Goal: Information Seeking & Learning: Learn about a topic

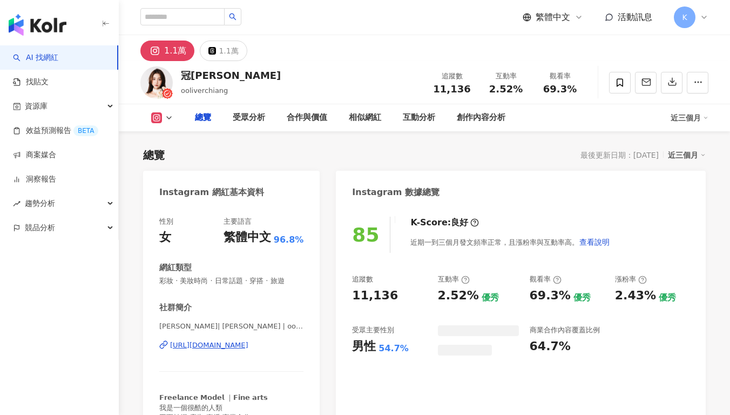
scroll to position [50, 0]
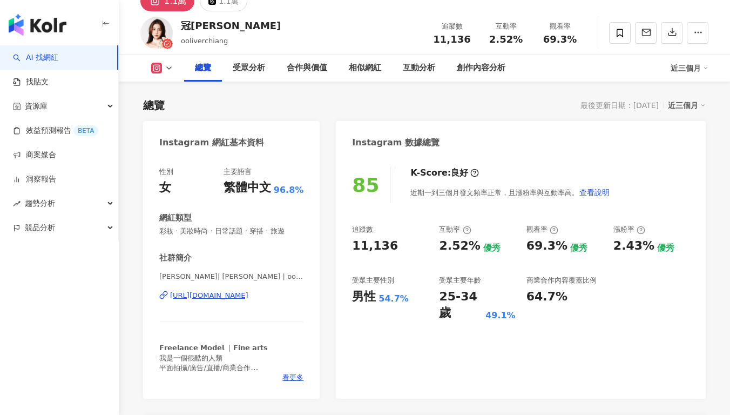
click at [405, 252] on div "85 K-Score : 良好 近期一到三個月發文頻率正常，且漲粉率與互動率高。 查看說明 追蹤數 11,136 互動率 2.52% 優秀 觀看率 69.3%…" at bounding box center [521, 277] width 370 height 242
click at [391, 247] on div "11,136" at bounding box center [390, 246] width 76 height 17
click at [402, 251] on div "85 K-Score : 良好 近期一到三個月發文頻率正常，且漲粉率與互動率高。 查看說明 追蹤數 11,136 互動率 2.52% 優秀 觀看率 69.3%…" at bounding box center [521, 277] width 370 height 242
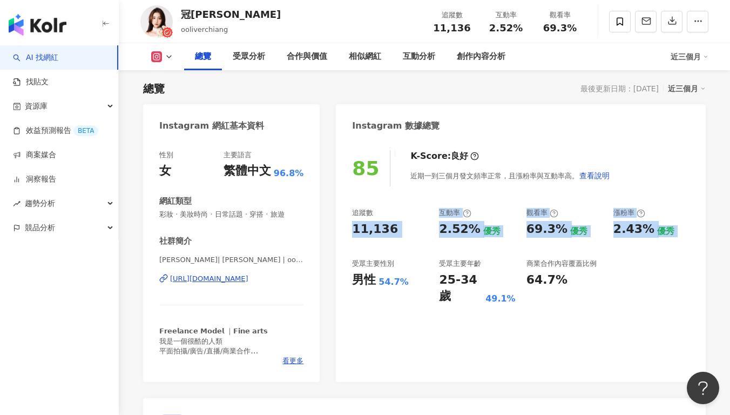
scroll to position [0, 0]
click at [421, 212] on div "追蹤數" at bounding box center [390, 213] width 76 height 10
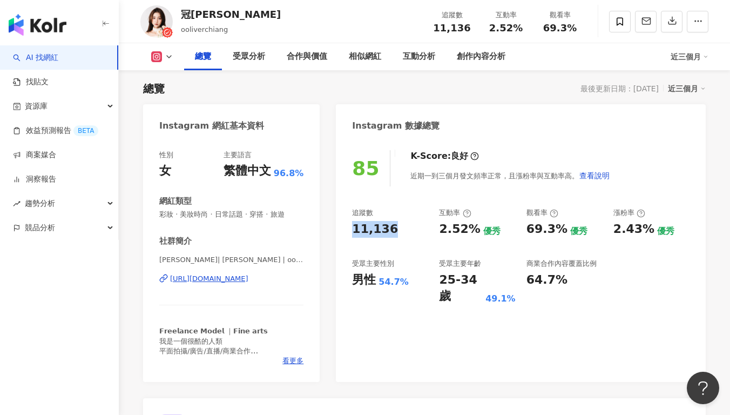
drag, startPoint x: 350, startPoint y: 230, endPoint x: 410, endPoint y: 230, distance: 59.9
click at [410, 230] on div "85 K-Score : 良好 近期一到三個月發文頻率正常，且漲粉率與互動率高。 查看說明 追蹤數 11,136 互動率 2.52% 優秀 觀看率 69.3%…" at bounding box center [521, 260] width 370 height 242
copy div "11,136"
click at [417, 260] on div "受眾主要性別" at bounding box center [390, 264] width 76 height 10
drag, startPoint x: 456, startPoint y: 230, endPoint x: 482, endPoint y: 233, distance: 26.1
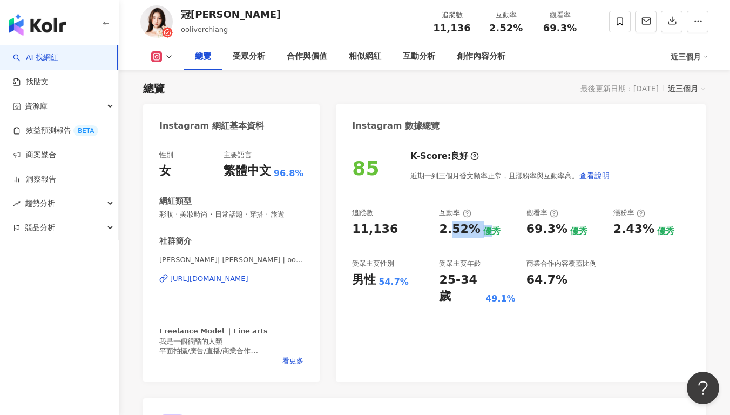
click at [483, 233] on div "2.52% 優秀" at bounding box center [477, 229] width 76 height 17
click at [483, 233] on div "優秀" at bounding box center [491, 231] width 17 height 12
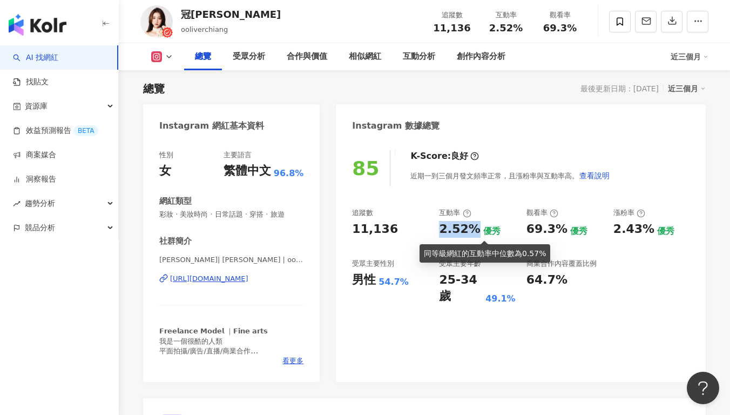
drag, startPoint x: 481, startPoint y: 231, endPoint x: 474, endPoint y: 230, distance: 6.6
click at [474, 230] on div "追蹤數 11,136 互動率 2.52% 優秀 觀看率 69.3% 優秀 漲粉率 2.43% 優秀 受眾主要性別 男性 54.7% 受眾主要年齡 25-34 …" at bounding box center [521, 256] width 338 height 97
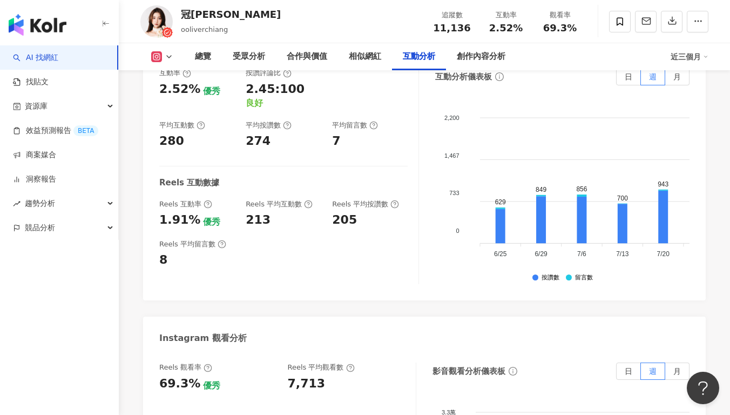
scroll to position [2260, 0]
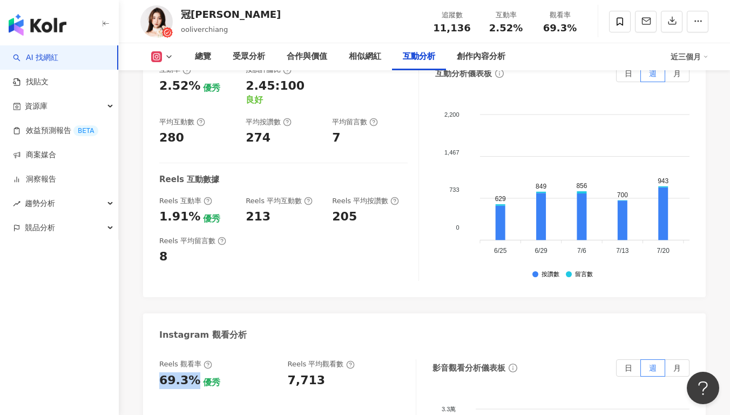
drag, startPoint x: 163, startPoint y: 323, endPoint x: 192, endPoint y: 326, distance: 29.3
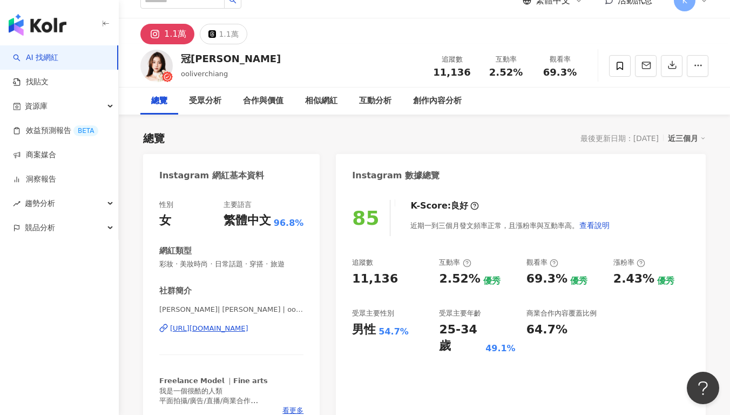
scroll to position [12, 0]
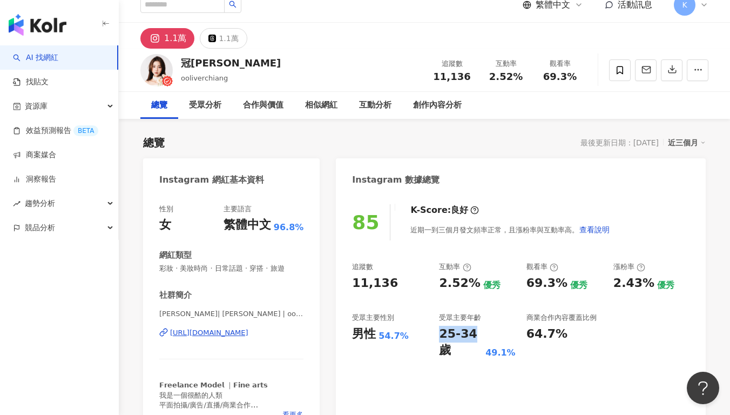
drag, startPoint x: 434, startPoint y: 335, endPoint x: 469, endPoint y: 338, distance: 35.2
click at [469, 338] on div "追蹤數 11,136 互動率 2.52% 優秀 觀看率 69.3% 優秀 漲粉率 2.43% 優秀 受眾主要性別 男性 54.7% 受眾主要年齡 25-34 …" at bounding box center [521, 310] width 338 height 97
copy div "25-34"
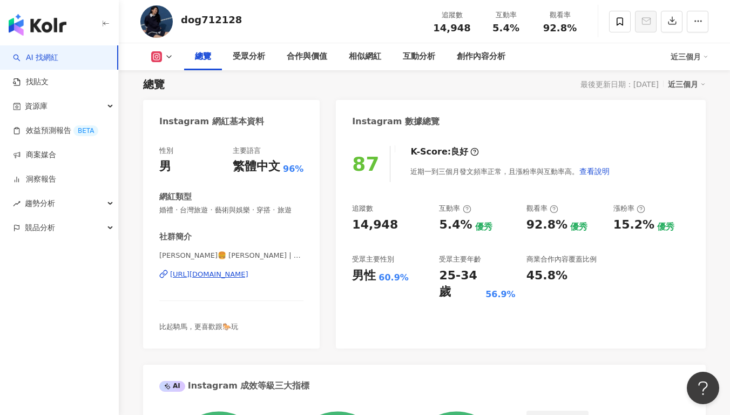
scroll to position [66, 0]
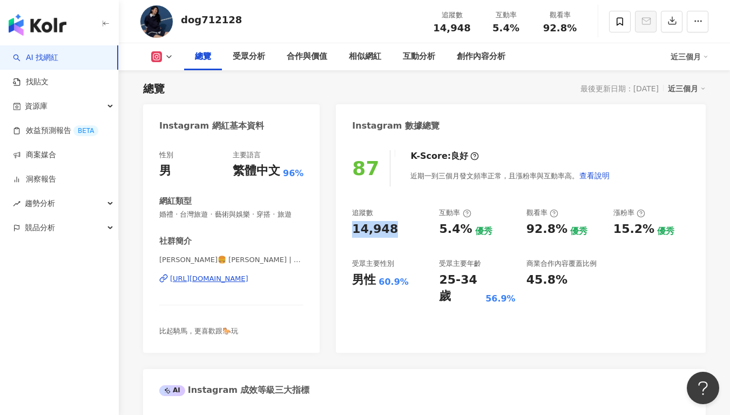
drag, startPoint x: 369, startPoint y: 233, endPoint x: 392, endPoint y: 234, distance: 22.2
click at [392, 234] on div "87 K-Score : 良好 近期一到三個月發文頻率正常，且漲粉率與互動率高。 查看說明 追蹤數 14,948 互動率 5.4% 優秀 觀看率 92.8% …" at bounding box center [521, 245] width 370 height 213
copy div "14,948"
click at [478, 224] on div "5.4% 優秀" at bounding box center [477, 229] width 76 height 17
drag, startPoint x: 447, startPoint y: 230, endPoint x: 467, endPoint y: 228, distance: 20.6
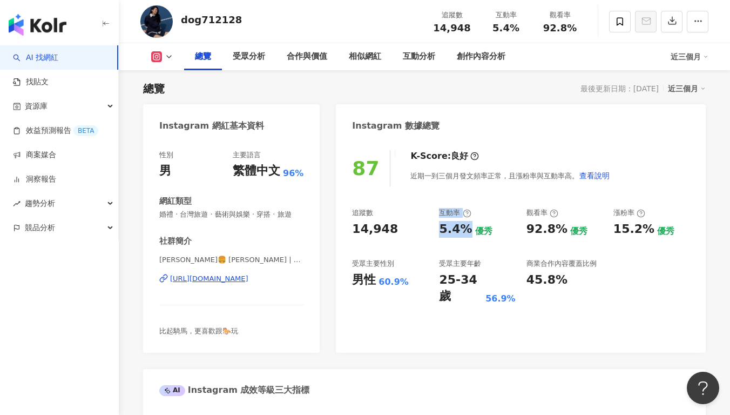
click at [467, 228] on div "追蹤數 14,948 互動率 5.4% 優秀 觀看率 92.8% 優秀 漲粉率 15.2% 優秀 受眾主要性別 男性 60.9% 受眾主要年齡 25-34 歲…" at bounding box center [521, 256] width 338 height 97
click at [467, 228] on div "5.4% 優秀" at bounding box center [477, 229] width 76 height 17
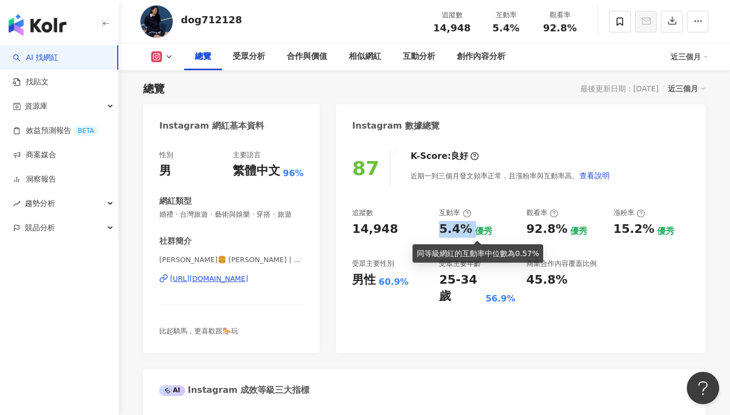
drag, startPoint x: 446, startPoint y: 232, endPoint x: 470, endPoint y: 232, distance: 24.8
click at [470, 232] on div "5.4% 優秀" at bounding box center [477, 229] width 76 height 17
copy div "5.4%"
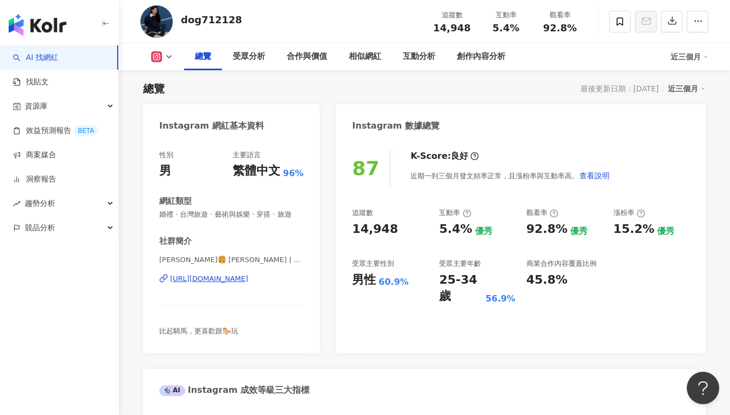
click at [498, 242] on div "追蹤數 14,948 互動率 5.4% 優秀 觀看率 92.8% 優秀 漲粉率 15.2% 優秀 受眾主要性別 男性 60.9% 受眾主要年齡 25-34 歲…" at bounding box center [521, 256] width 338 height 97
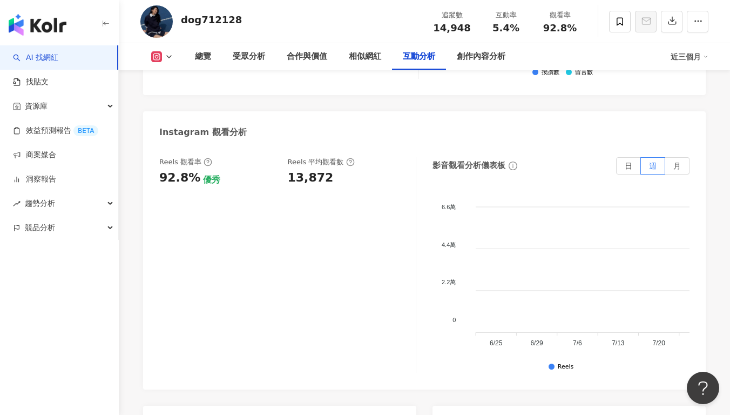
scroll to position [2423, 0]
drag, startPoint x: 160, startPoint y: 136, endPoint x: 191, endPoint y: 137, distance: 30.3
click at [191, 170] on div "92.8%" at bounding box center [179, 178] width 41 height 17
copy div "92.8%"
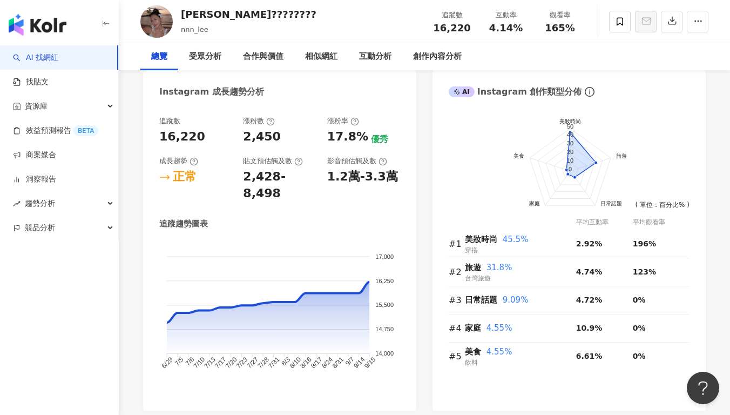
scroll to position [568, 0]
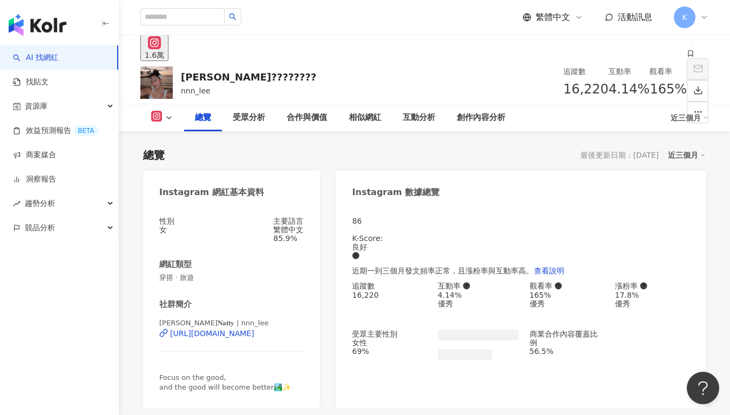
scroll to position [84, 0]
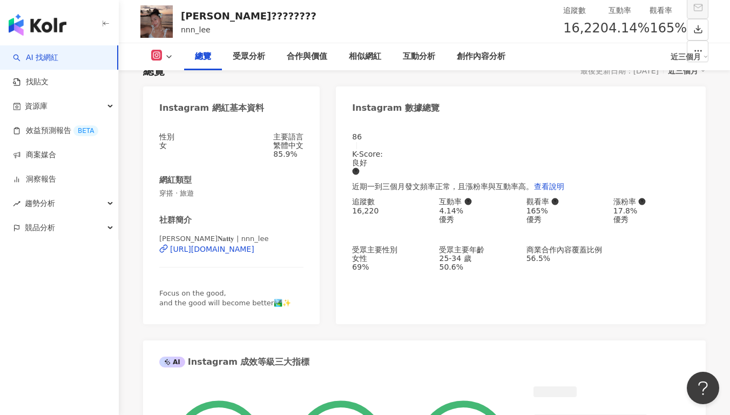
drag, startPoint x: 346, startPoint y: 209, endPoint x: 406, endPoint y: 215, distance: 59.7
click at [406, 215] on div "86 K-Score : 良好 近期一到三個月發文頻率正常，且漲粉率與互動率高。 查看說明 追蹤數 16,220 互動率 4.14% 優秀 觀看率 165% …" at bounding box center [521, 223] width 370 height 203
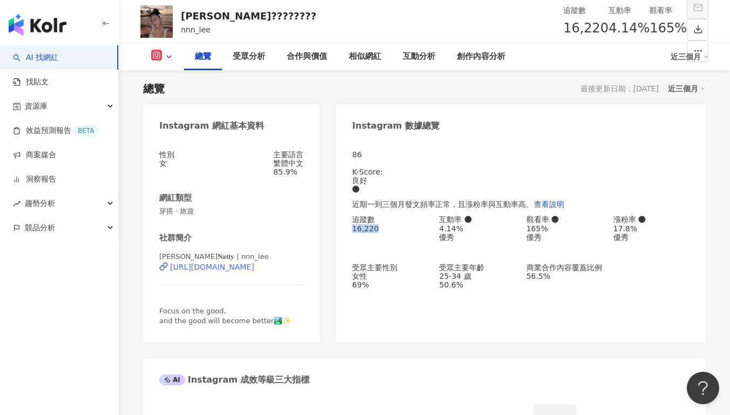
click at [255, 252] on div "社群簡介 李子妮𝐍𝐚𝐭𝐭𝐲 | nnn_lee https://www.instagram.com/nnn_lee/ Focus on the good, a…" at bounding box center [231, 278] width 144 height 93
copy div "[URL][DOMAIN_NAME]"
click at [455, 224] on div "4.14%" at bounding box center [477, 228] width 76 height 9
drag, startPoint x: 435, startPoint y: 230, endPoint x: 472, endPoint y: 230, distance: 37.3
click at [472, 230] on div "追蹤數 16,220 互動率 4.14% 優秀 觀看率 165% 優秀 漲粉率 17.8% 優秀 受眾主要性別 女性 69% 受眾主要年齡 25-34 歲 5…" at bounding box center [521, 252] width 338 height 74
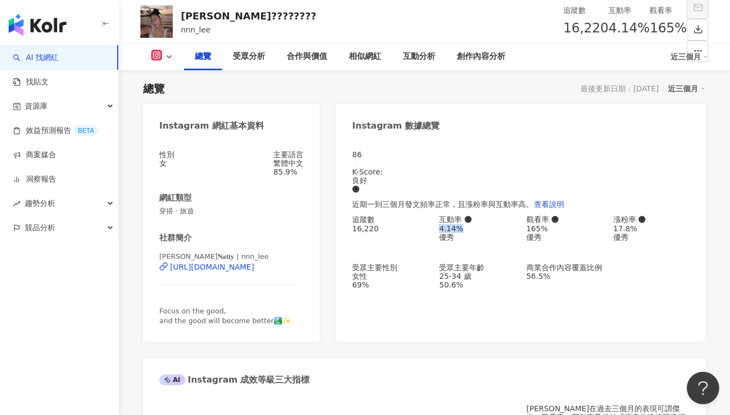
copy div "4.14%"
click at [508, 231] on div "4.14% 優秀" at bounding box center [477, 232] width 76 height 17
drag, startPoint x: 522, startPoint y: 232, endPoint x: 555, endPoint y: 231, distance: 33.5
click at [555, 231] on div "追蹤數 16,220 互動率 4.14% 優秀 觀看率 165% 優秀 漲粉率 17.8% 優秀 受眾主要性別 女性 69% 受眾主要年齡 25-34 歲 5…" at bounding box center [521, 252] width 338 height 74
copy div "165%"
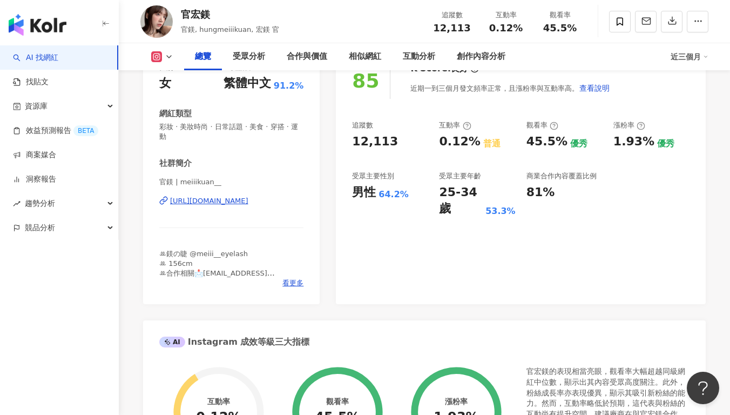
scroll to position [127, 0]
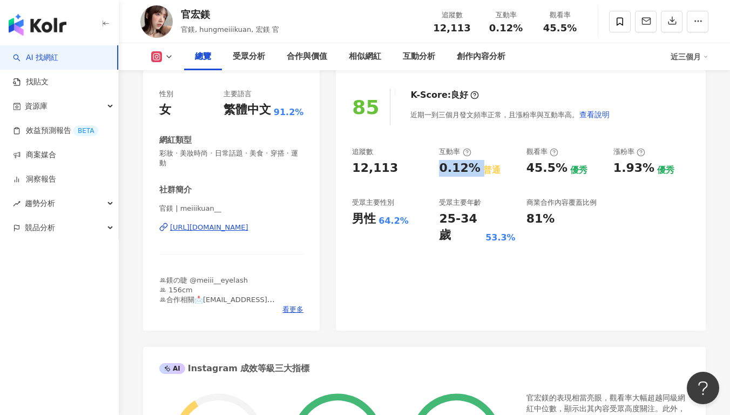
drag, startPoint x: 440, startPoint y: 173, endPoint x: 478, endPoint y: 175, distance: 37.8
click at [478, 175] on div "追蹤數 12,113 互動率 0.12% 普通 觀看率 45.5% 優秀 漲粉率 1.93% 優秀 受眾主要性別 男性 64.2% 受眾主要年齡 25-34 …" at bounding box center [521, 195] width 338 height 97
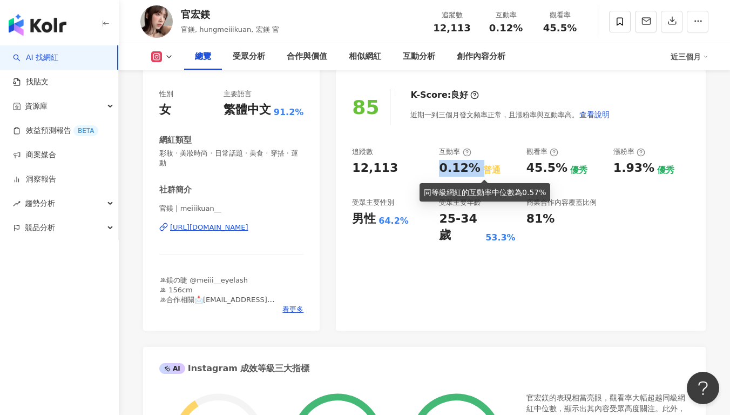
copy div "0.12%"
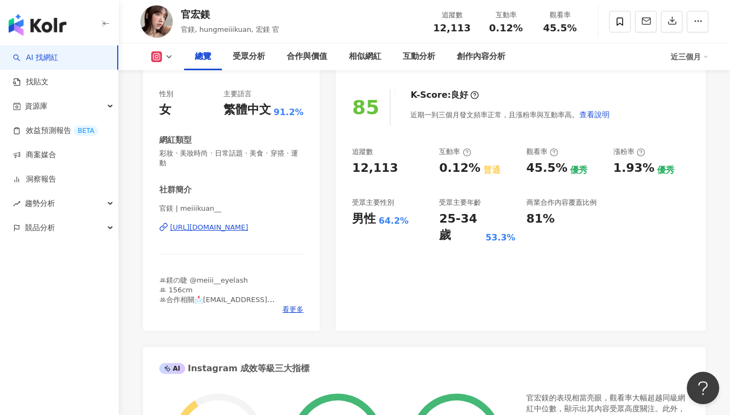
click at [511, 156] on div "互動率" at bounding box center [477, 152] width 76 height 10
drag, startPoint x: 527, startPoint y: 170, endPoint x: 558, endPoint y: 172, distance: 31.4
click at [558, 172] on div "45.5%" at bounding box center [547, 168] width 41 height 17
copy div "45.5%"
click at [420, 241] on div "85 K-Score : 良好 近期一到三個月發文頻率正常，且漲粉率與互動率高。 查看說明 追蹤數 12,113 互動率 0.12% 普通 觀看率 45.5%…" at bounding box center [521, 204] width 370 height 252
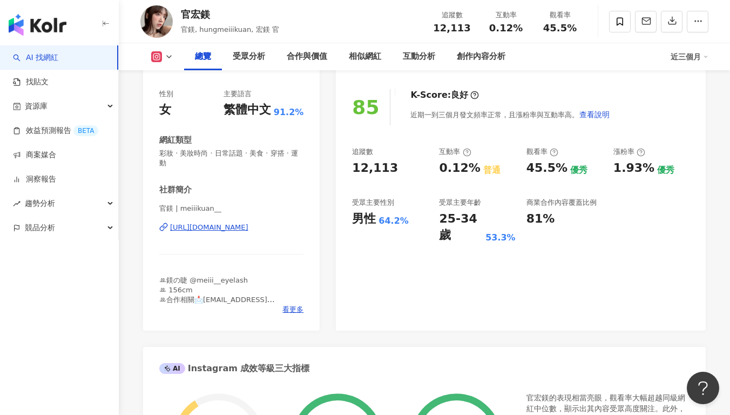
copy div "https://www.instagram.com/meiiikuan__/"
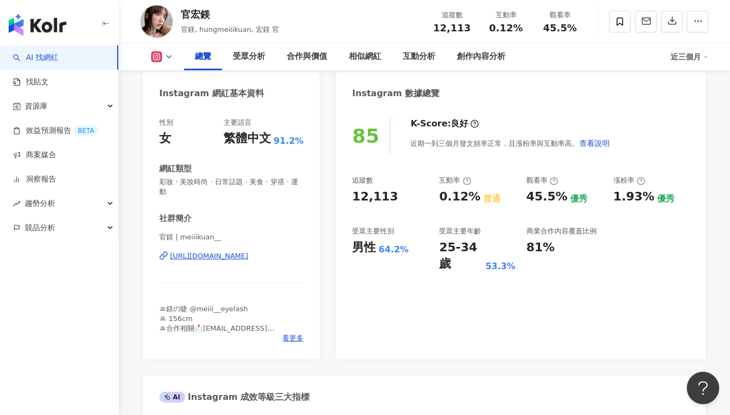
scroll to position [0, 0]
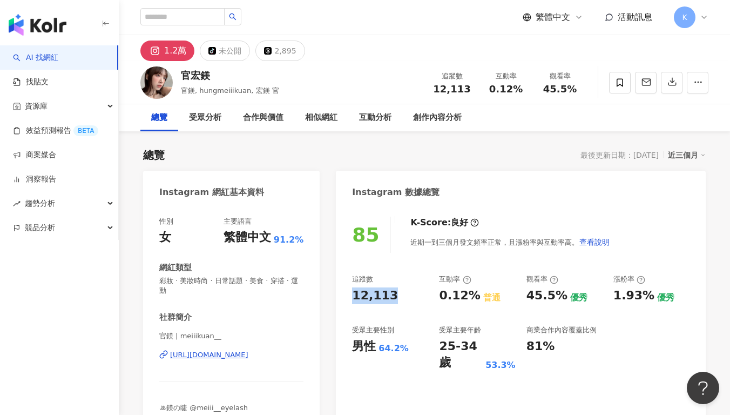
drag, startPoint x: 350, startPoint y: 294, endPoint x: 398, endPoint y: 293, distance: 48.1
click at [396, 293] on div "85 K-Score : 良好 近期一到三個月發文頻率正常，且漲粉率與互動率高。 查看說明 追蹤數 12,113 互動率 0.12% 普通 觀看率 45.5%…" at bounding box center [521, 332] width 370 height 252
copy div "12,113"
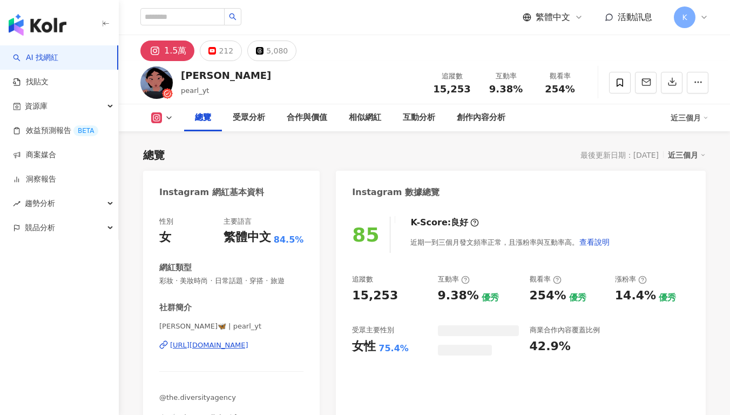
click at [416, 208] on div "85 K-Score : 良好 近期一到三個月發文頻率正常，且漲粉率與互動率高。 查看說明 追蹤數 15,253 互動率 9.38% 優秀 觀看率 254% …" at bounding box center [521, 327] width 370 height 242
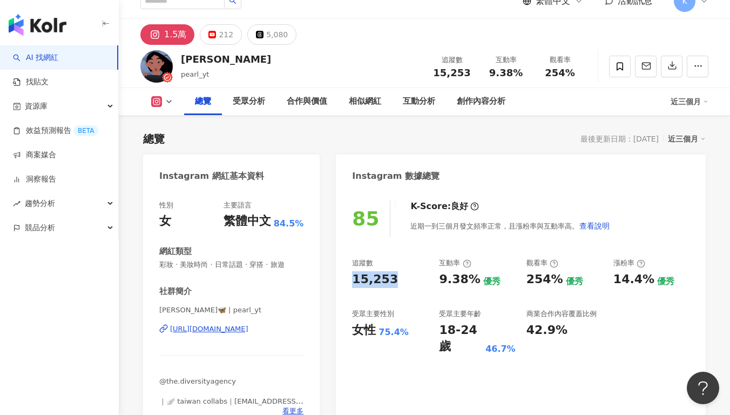
drag, startPoint x: 357, startPoint y: 278, endPoint x: 393, endPoint y: 279, distance: 35.6
click at [393, 279] on div "85 K-Score : 良好 近期一到三個月發文頻率正常，且漲粉率與互動率高。 查看說明 追蹤數 15,253 互動率 9.38% 優秀 觀看率 254% …" at bounding box center [521, 311] width 370 height 242
copy div "15,253"
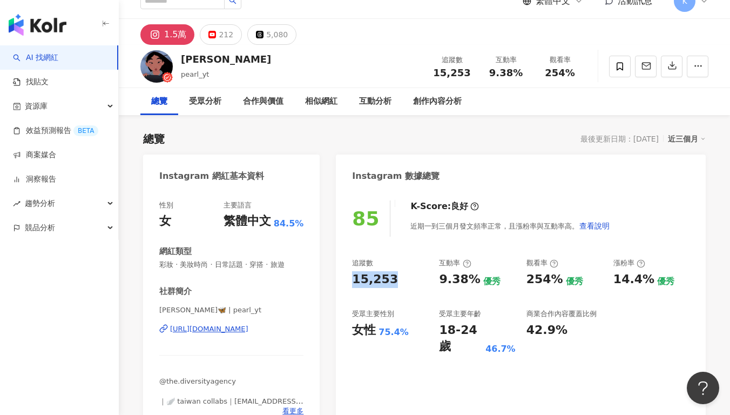
scroll to position [66, 0]
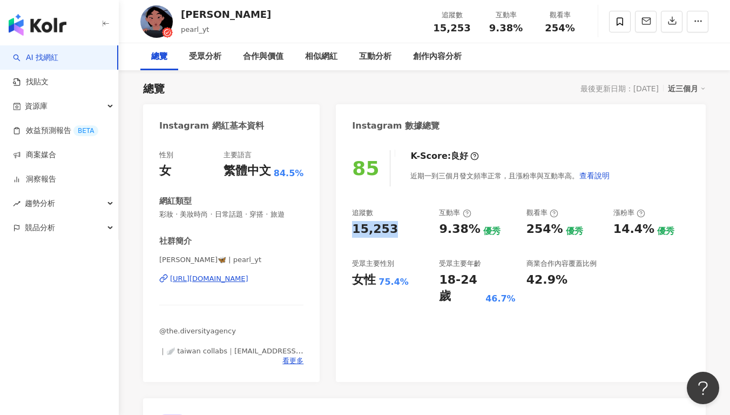
click at [456, 204] on div "85 K-Score : 良好 近期一到三個月發文頻率正常，且漲粉率與互動率高。 查看說明 追蹤數 15,253 互動率 9.38% 優秀 觀看率 254% …" at bounding box center [521, 260] width 370 height 242
drag, startPoint x: 431, startPoint y: 226, endPoint x: 477, endPoint y: 226, distance: 45.9
click at [477, 226] on div "追蹤數 15,253 互動率 9.38% 優秀 觀看率 254% 優秀 漲粉率 14.4% 優秀 受眾主要性別 女性 75.4% 受眾主要年齡 18-24 歲…" at bounding box center [521, 256] width 338 height 97
click at [483, 226] on div "優秀" at bounding box center [491, 231] width 17 height 12
click at [445, 231] on div "9.38%" at bounding box center [459, 229] width 41 height 17
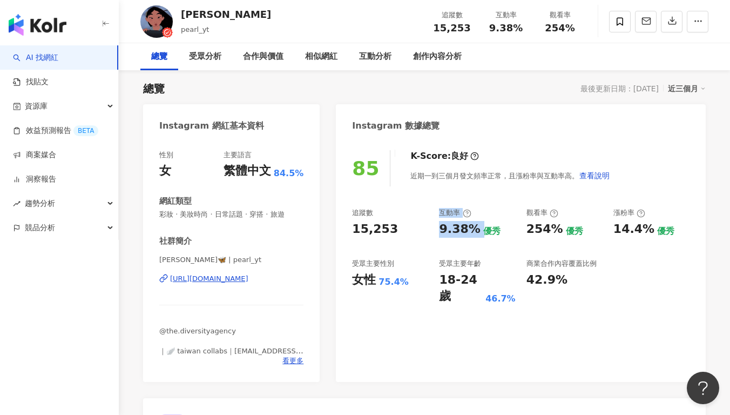
drag, startPoint x: 431, startPoint y: 233, endPoint x: 475, endPoint y: 232, distance: 43.8
click at [475, 232] on div "追蹤數 15,253 互動率 9.38% 優秀 觀看率 254% 優秀 漲粉率 14.4% 優秀 受眾主要性別 女性 75.4% 受眾主要年齡 18-24 歲…" at bounding box center [521, 256] width 338 height 97
click at [483, 226] on div "優秀" at bounding box center [491, 231] width 17 height 12
drag, startPoint x: 441, startPoint y: 233, endPoint x: 470, endPoint y: 232, distance: 28.6
click at [470, 232] on div "9.38%" at bounding box center [459, 229] width 41 height 17
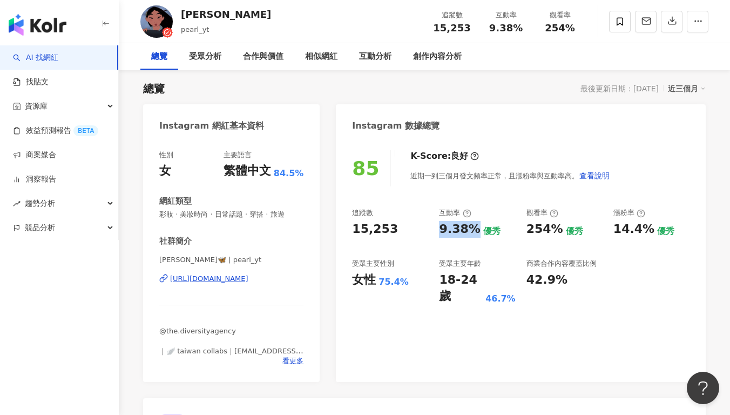
copy div "9.38%"
click at [475, 206] on div "85 K-Score : 良好 近期一到三個月發文頻率正常，且漲粉率與互動率高。 查看說明 追蹤數 15,253 互動率 9.38% 優秀 觀看率 254% …" at bounding box center [521, 260] width 370 height 242
drag, startPoint x: 528, startPoint y: 228, endPoint x: 554, endPoint y: 228, distance: 25.9
click at [554, 228] on div "追蹤數 15,253 互動率 9.38% 優秀 觀看率 254% 優秀 漲粉率 14.4% 優秀 受眾主要性別 女性 75.4% 受眾主要年齡 18-24 歲…" at bounding box center [521, 256] width 338 height 97
copy div "254%"
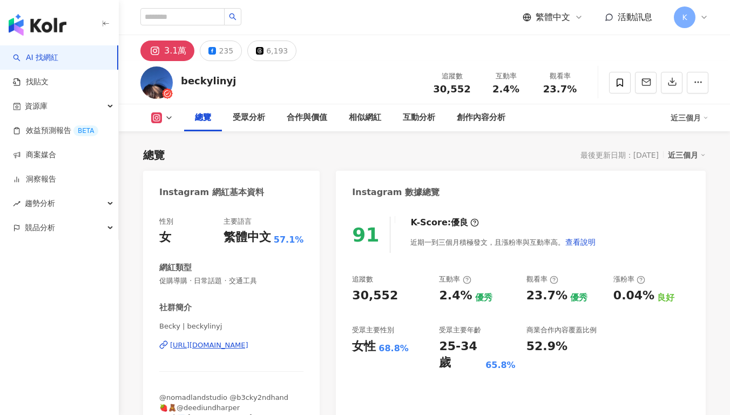
click at [372, 191] on div "Instagram 數據總覽" at bounding box center [395, 192] width 87 height 12
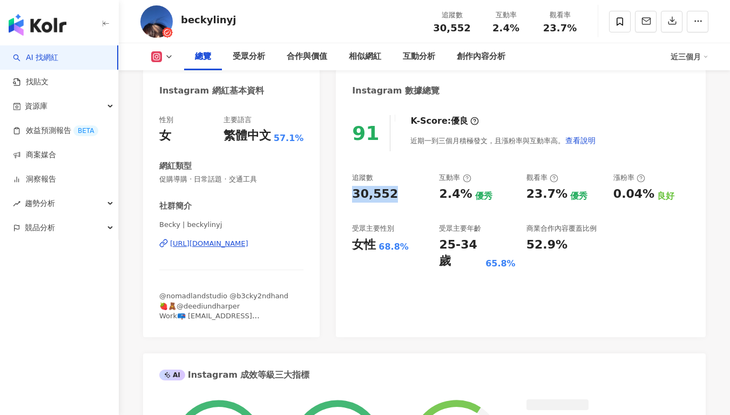
drag, startPoint x: 382, startPoint y: 198, endPoint x: 407, endPoint y: 198, distance: 25.4
click at [407, 198] on div "91 K-Score : 優良 近期一到三個月積極發文，且漲粉率與互動率高。 查看說明 追蹤數 30,552 互動率 2.4% 優秀 觀看率 23.7% 優秀…" at bounding box center [521, 220] width 370 height 233
copy div "30,552"
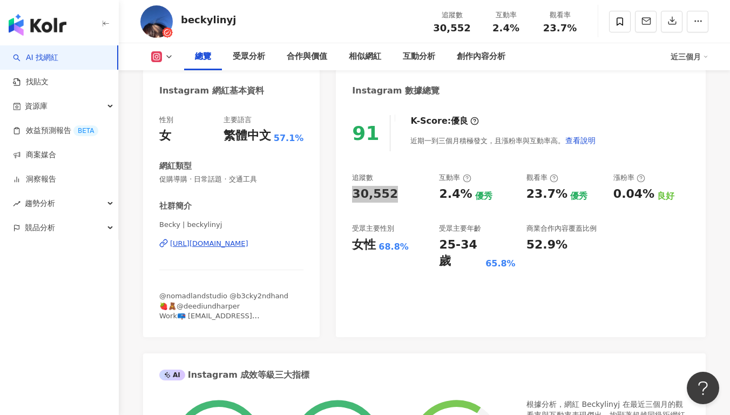
scroll to position [66, 0]
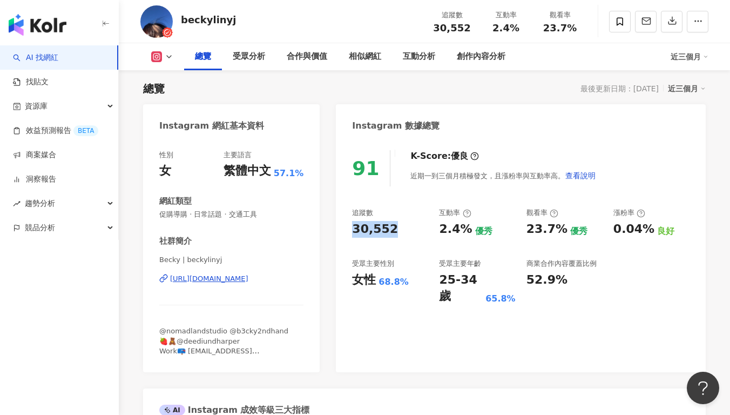
click at [452, 192] on div "91 K-Score : 優良 近期一到三個月積極發文，且漲粉率與互動率高。 查看說明 追蹤數 30,552 互動率 2.4% 優秀 觀看率 23.7% 優秀…" at bounding box center [521, 255] width 370 height 233
drag, startPoint x: 456, startPoint y: 227, endPoint x: 471, endPoint y: 228, distance: 14.6
click at [471, 228] on div "追蹤數 30,552 互動率 2.4% 優秀 觀看率 23.7% 優秀 漲粉率 0.04% 良好 受眾主要性別 女性 68.8% 受眾主要年齡 25-34 歲…" at bounding box center [521, 256] width 338 height 97
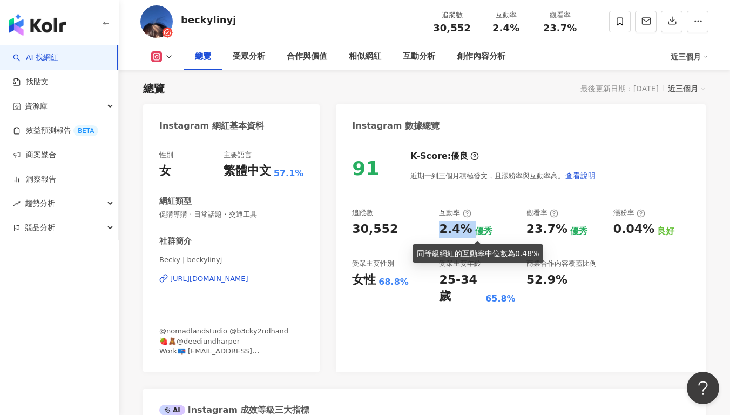
copy div "2.4%"
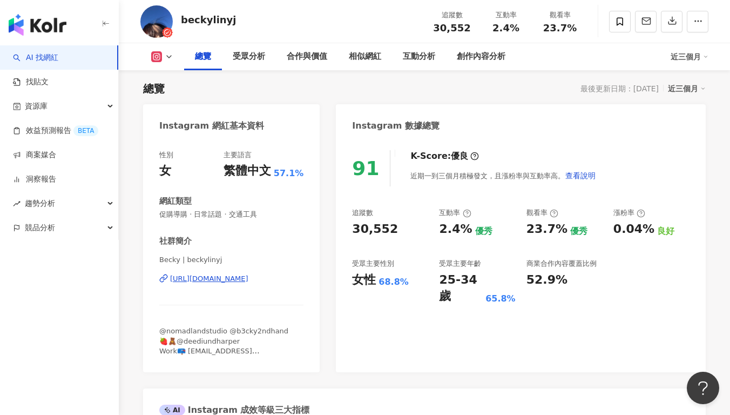
drag, startPoint x: 518, startPoint y: 200, endPoint x: 522, endPoint y: 205, distance: 5.8
click at [518, 200] on div "91 K-Score : 優良 近期一到三個月積極發文，且漲粉率與互動率高。 查看說明 追蹤數 30,552 互動率 2.4% 優秀 觀看率 23.7% 優秀…" at bounding box center [521, 255] width 370 height 233
drag, startPoint x: 524, startPoint y: 227, endPoint x: 561, endPoint y: 226, distance: 36.2
click at [561, 226] on div "追蹤數 30,552 互動率 2.4% 優秀 觀看率 23.7% 優秀 漲粉率 0.04% 良好 受眾主要性別 女性 68.8% 受眾主要年齡 25-34 歲…" at bounding box center [521, 256] width 338 height 97
copy div "23.7%"
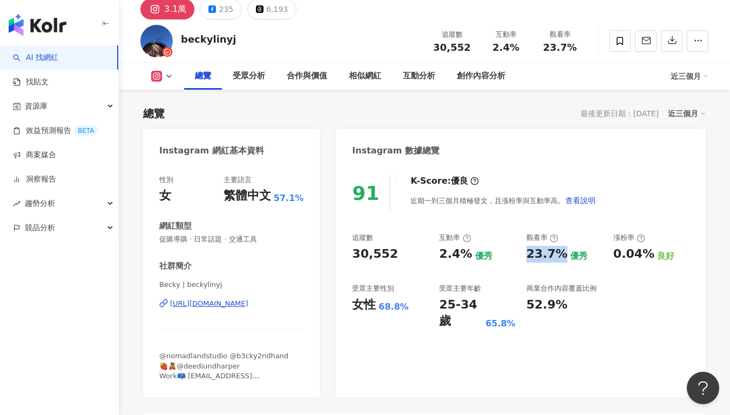
scroll to position [0, 0]
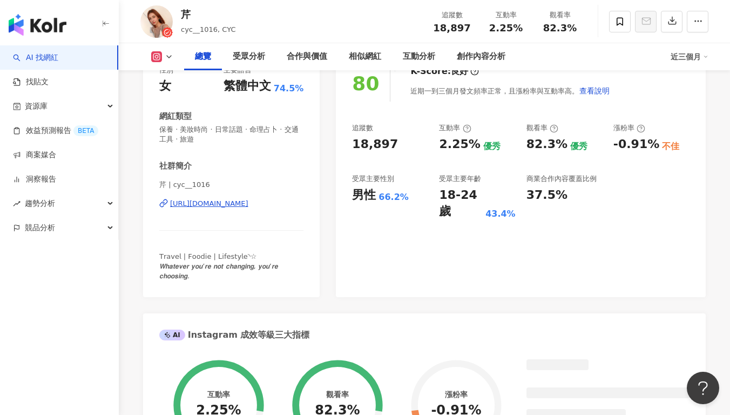
scroll to position [4, 0]
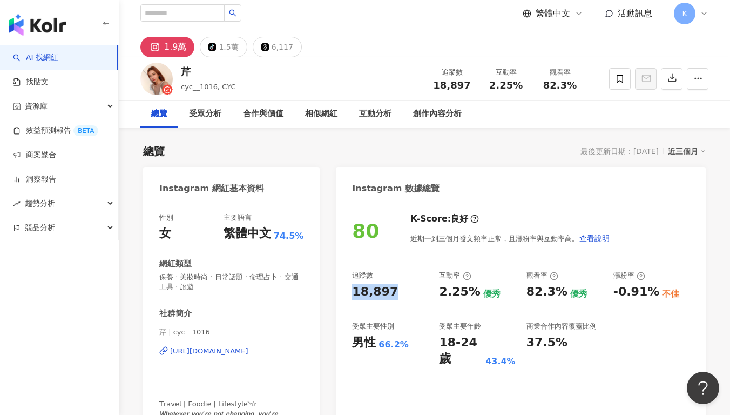
drag, startPoint x: 375, startPoint y: 291, endPoint x: 409, endPoint y: 291, distance: 34.0
click at [409, 291] on div "80 K-Score : 良好 近期一到三個月發文頻率正常，且漲粉率與互動率高。 查看說明 追蹤數 18,897 互動率 2.25% 優秀 觀看率 82.3%…" at bounding box center [521, 323] width 370 height 242
copy div "18,897"
click at [435, 293] on div "追蹤數 18,897 互動率 2.25% 優秀 觀看率 82.3% 優秀 漲粉率 -0.91% 不佳 受眾主要性別 男性 66.2% 受眾主要年齡 18-24…" at bounding box center [521, 319] width 338 height 97
drag, startPoint x: 460, startPoint y: 291, endPoint x: 476, endPoint y: 291, distance: 15.7
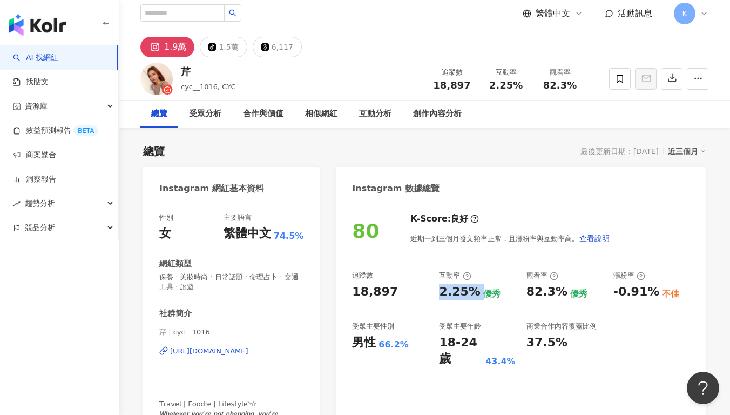
click at [476, 291] on div "追蹤數 18,897 互動率 2.25% 優秀 觀看率 82.3% 優秀 漲粉率 -0.91% 不佳 受眾主要性別 男性 66.2% 受眾主要年齡 18-24…" at bounding box center [521, 319] width 338 height 97
copy div "2.25%"
click at [530, 300] on div "追蹤數 18,897 互動率 2.25% 優秀 觀看率 82.3% 優秀 漲粉率 -0.91% 不佳 受眾主要性別 男性 66.2% 受眾主要年齡 18-24…" at bounding box center [521, 319] width 338 height 97
drag, startPoint x: 537, startPoint y: 291, endPoint x: 558, endPoint y: 292, distance: 21.6
click at [558, 292] on div "追蹤數 18,897 互動率 2.25% 優秀 觀看率 82.3% 優秀 漲粉率 -0.91% 不佳 受眾主要性別 男性 66.2% 受眾主要年齡 18-24…" at bounding box center [521, 319] width 338 height 97
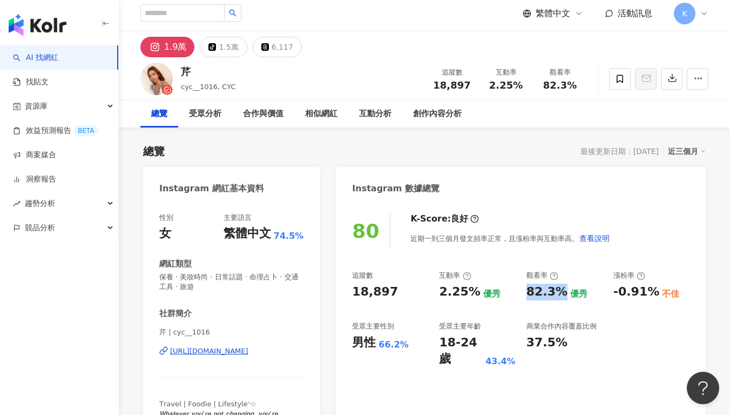
copy div "82.3%"
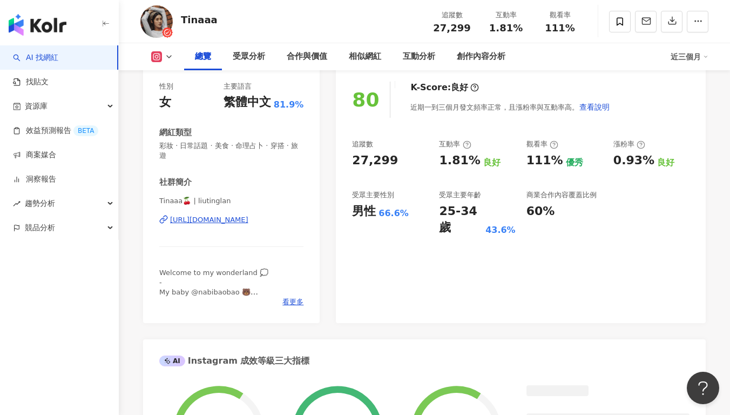
scroll to position [136, 0]
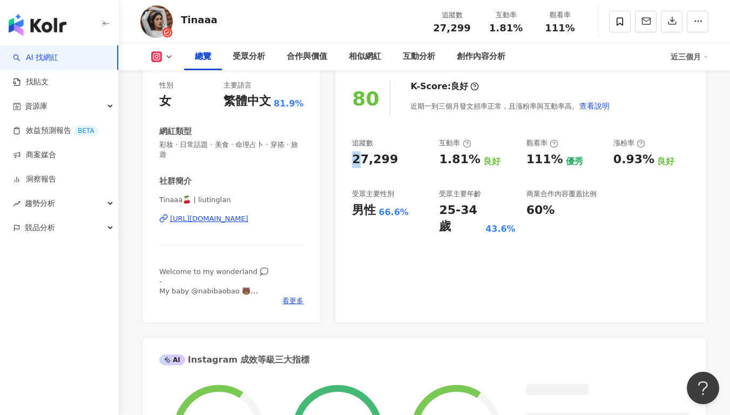
drag, startPoint x: 357, startPoint y: 158, endPoint x: 399, endPoint y: 178, distance: 45.6
click at [392, 159] on div "80 K-Score : 良好 近期一到三個月發文頻率正常，且漲粉率與互動率高。 查看說明 追蹤數 27,299 互動率 1.81% 良好 觀看率 111% …" at bounding box center [521, 196] width 370 height 252
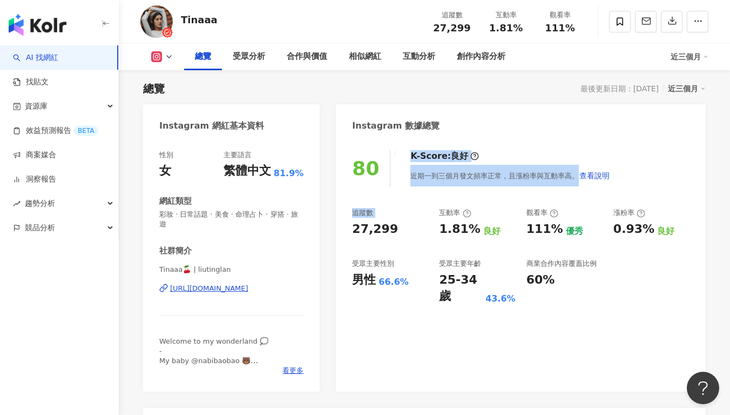
click at [406, 221] on div "27,299" at bounding box center [390, 229] width 76 height 17
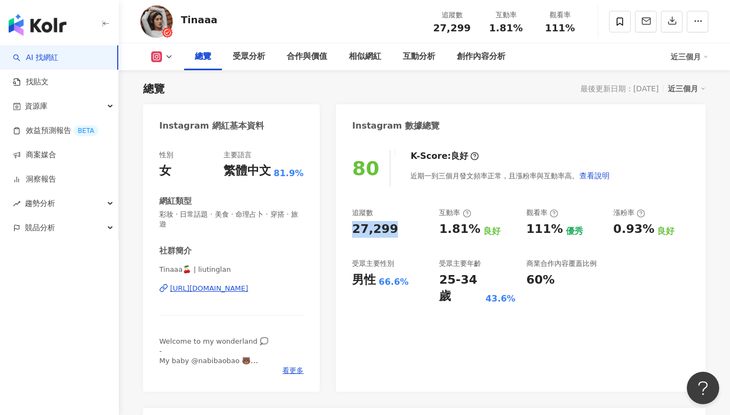
drag, startPoint x: 389, startPoint y: 233, endPoint x: 402, endPoint y: 235, distance: 12.5
click at [403, 235] on div "27,299" at bounding box center [390, 229] width 76 height 17
copy div "27,299"
copy div "[URL][DOMAIN_NAME]"
click at [435, 249] on div "追蹤數 27,299 互動率 1.81% 良好 觀看率 111% 優秀 漲粉率 0.93% 良好 受眾主要性別 男性 66.6% 受眾主要年齡 25-34 歲…" at bounding box center [521, 256] width 338 height 97
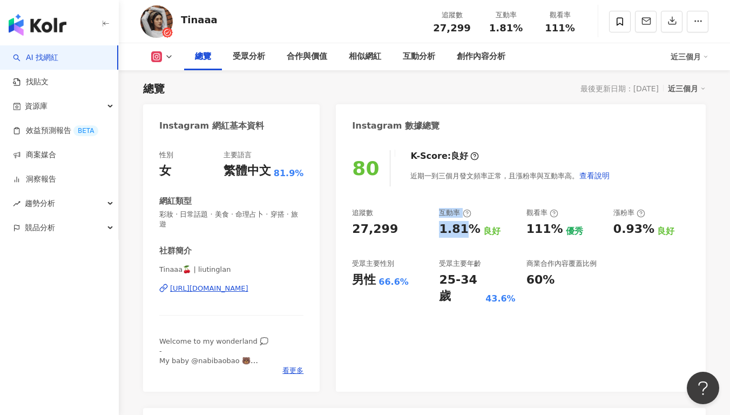
drag, startPoint x: 433, startPoint y: 230, endPoint x: 460, endPoint y: 231, distance: 27.0
click at [460, 231] on div "追蹤數 27,299 互動率 1.81% 良好 觀看率 111% 優秀 漲粉率 0.93% 良好 受眾主要性別 男性 66.6% 受眾主要年齡 25-34 歲…" at bounding box center [521, 256] width 338 height 97
click at [460, 231] on div "1.81%" at bounding box center [459, 229] width 41 height 17
drag, startPoint x: 441, startPoint y: 233, endPoint x: 469, endPoint y: 232, distance: 28.1
click at [469, 232] on div "1.81%" at bounding box center [459, 229] width 41 height 17
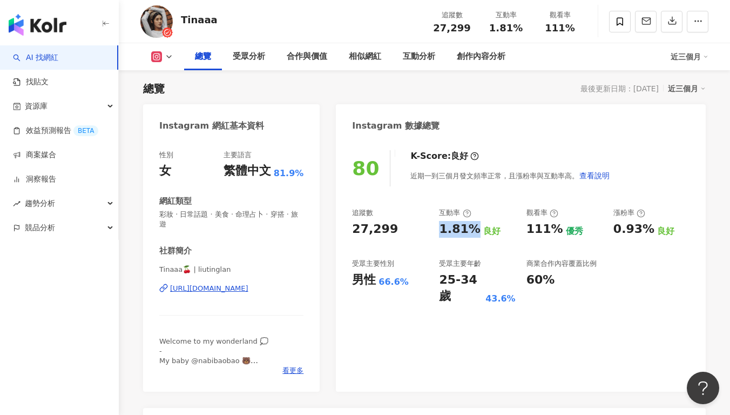
copy div "1.81%"
click at [527, 217] on div "觀看率" at bounding box center [543, 213] width 32 height 10
click at [559, 230] on div "111% 優秀" at bounding box center [565, 229] width 76 height 17
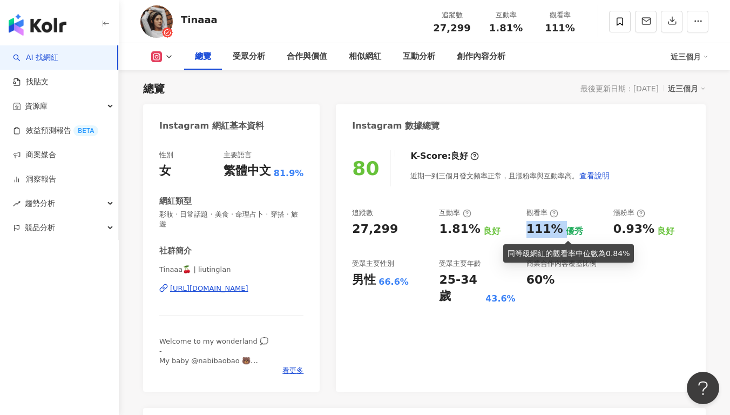
copy div "111%"
